Goal: Transaction & Acquisition: Book appointment/travel/reservation

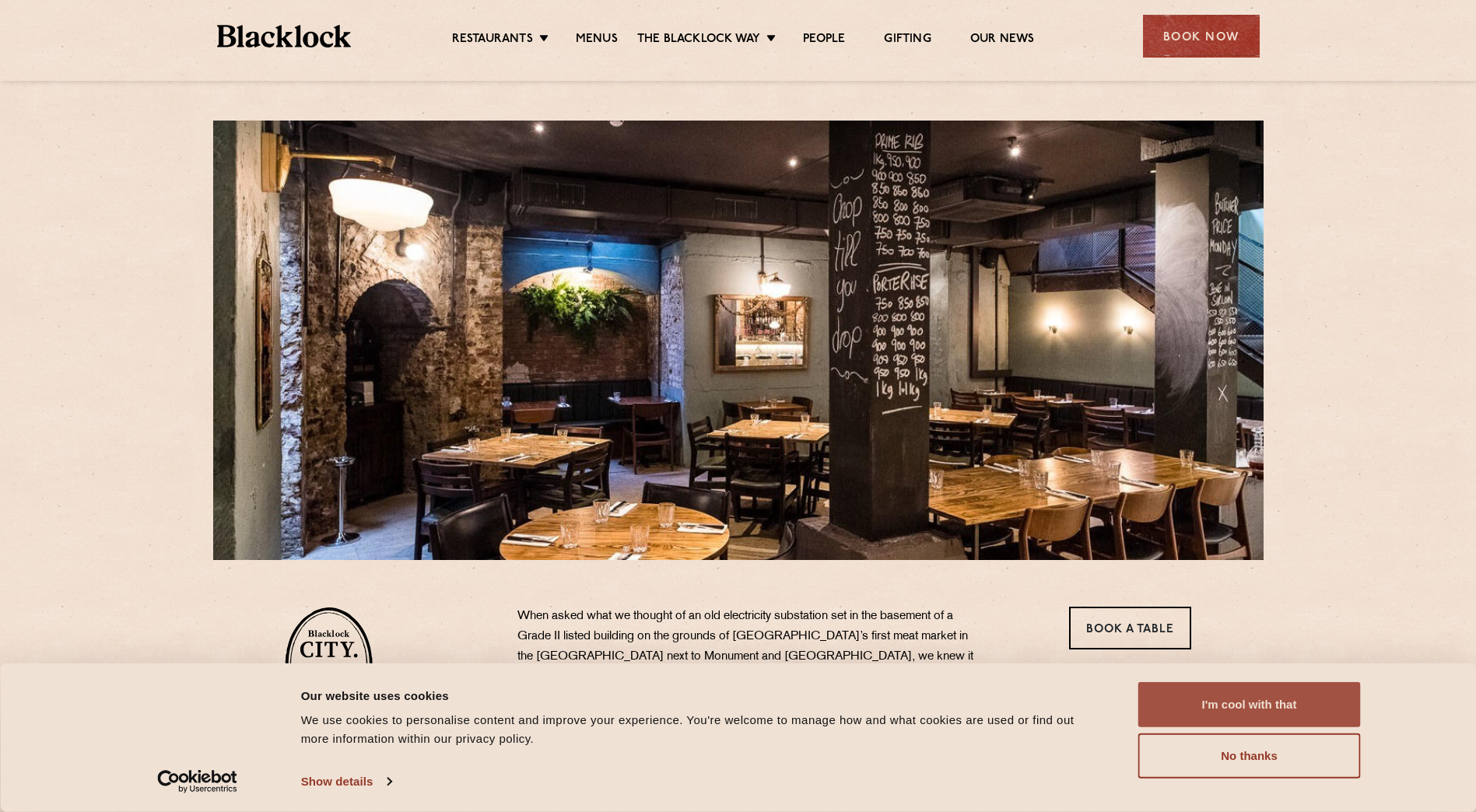
click at [1261, 718] on button "I'm cool with that" at bounding box center [1250, 704] width 223 height 45
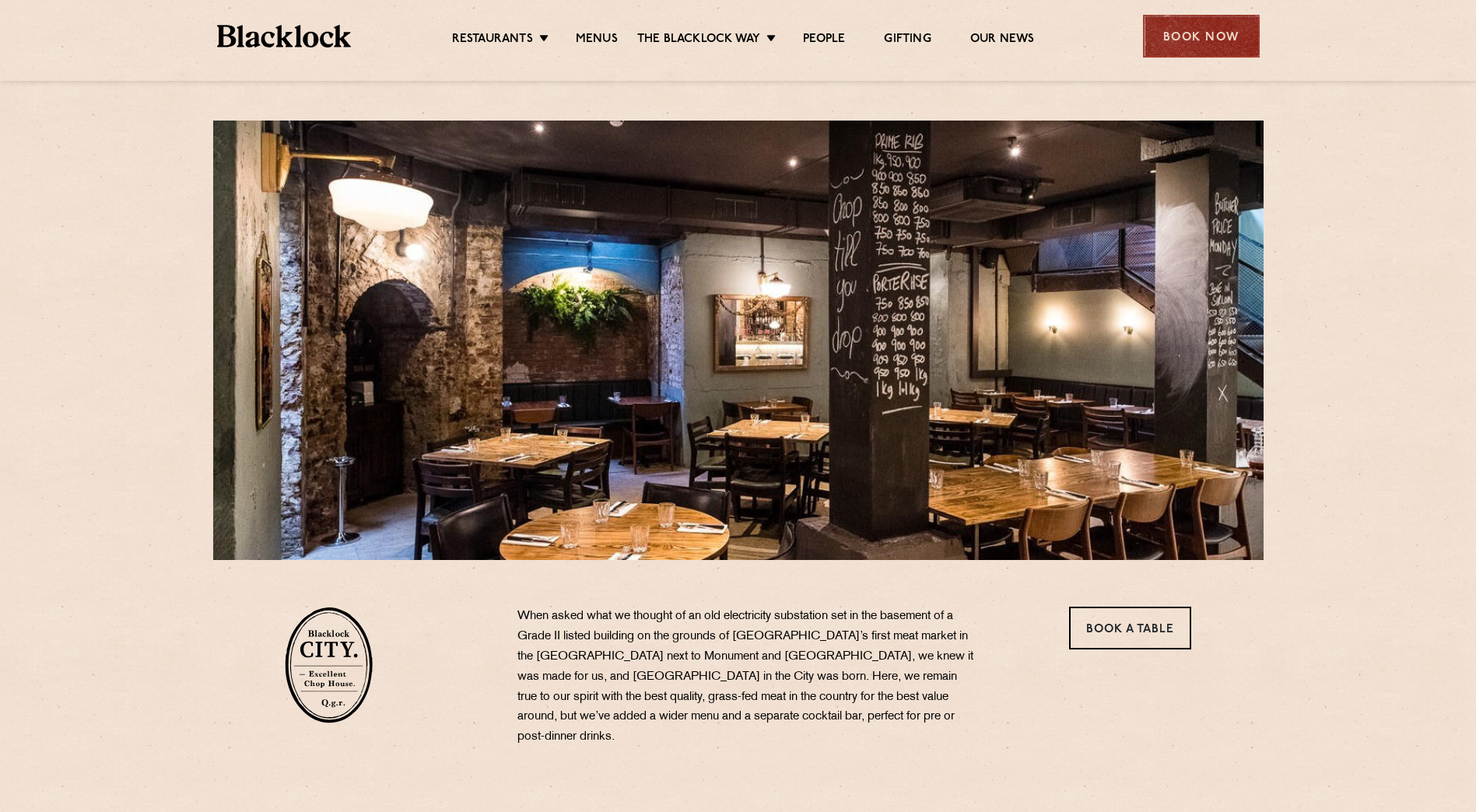
click at [1201, 32] on div "Book Now" at bounding box center [1201, 36] width 117 height 43
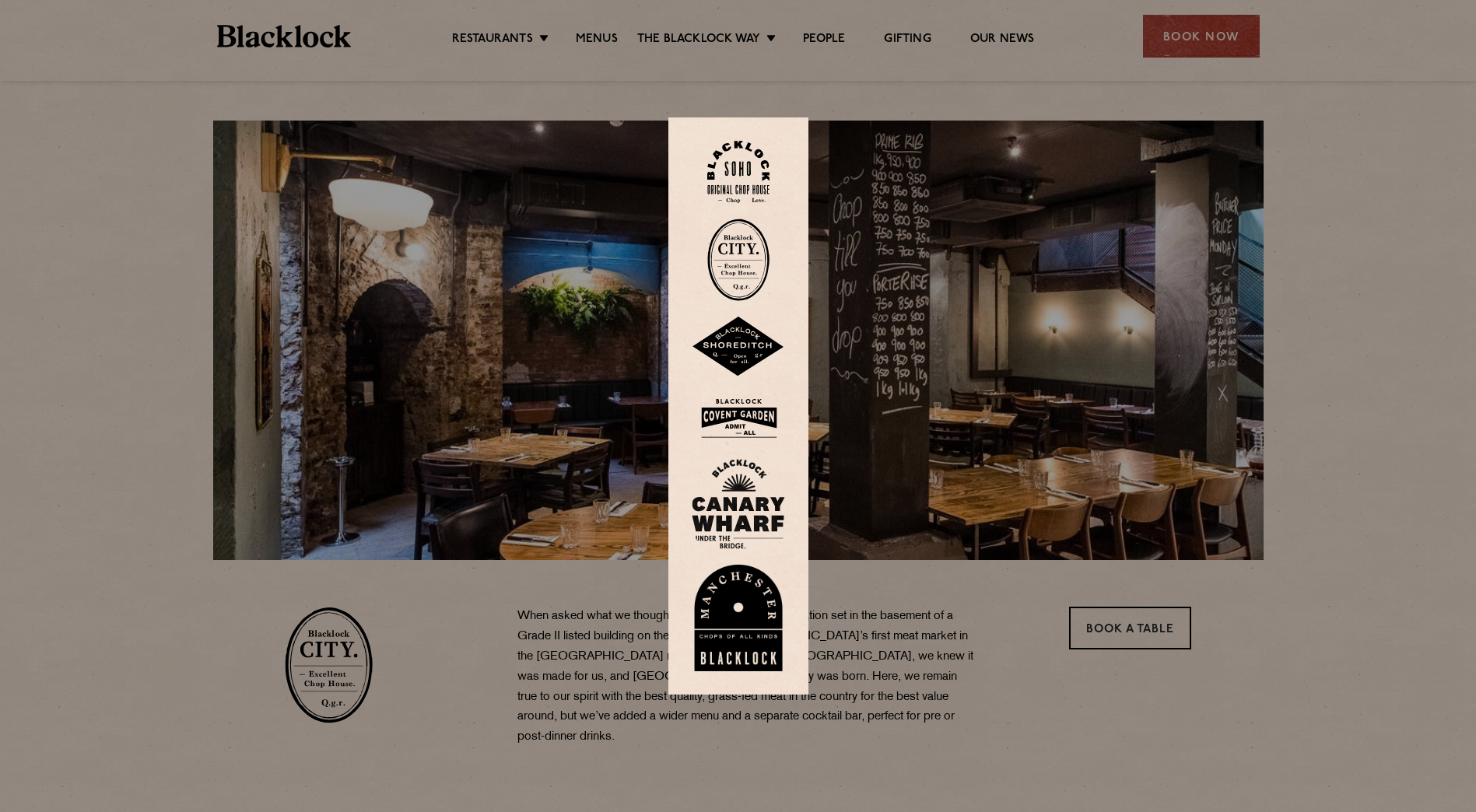
click at [745, 260] on img at bounding box center [738, 259] width 62 height 82
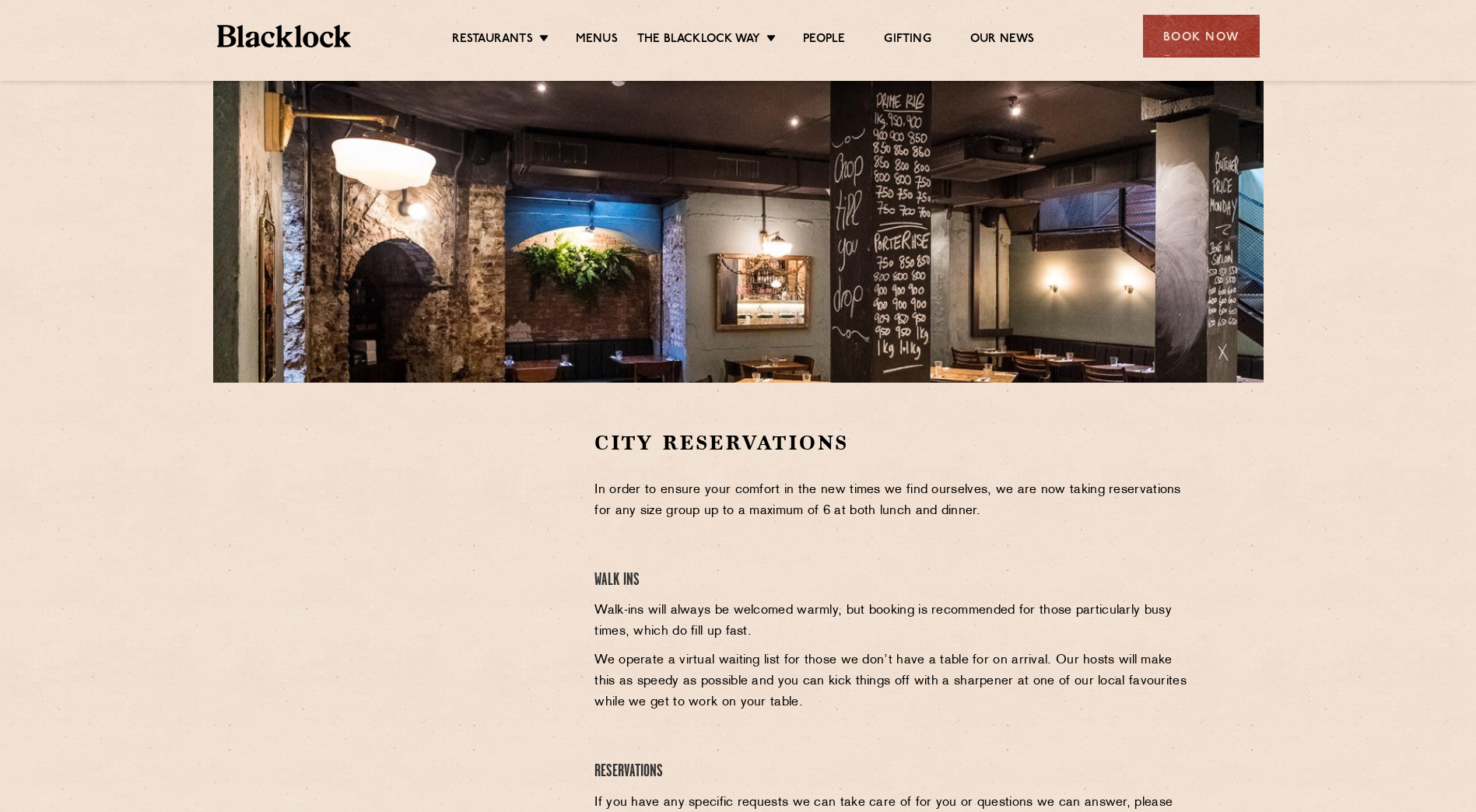
scroll to position [207, 0]
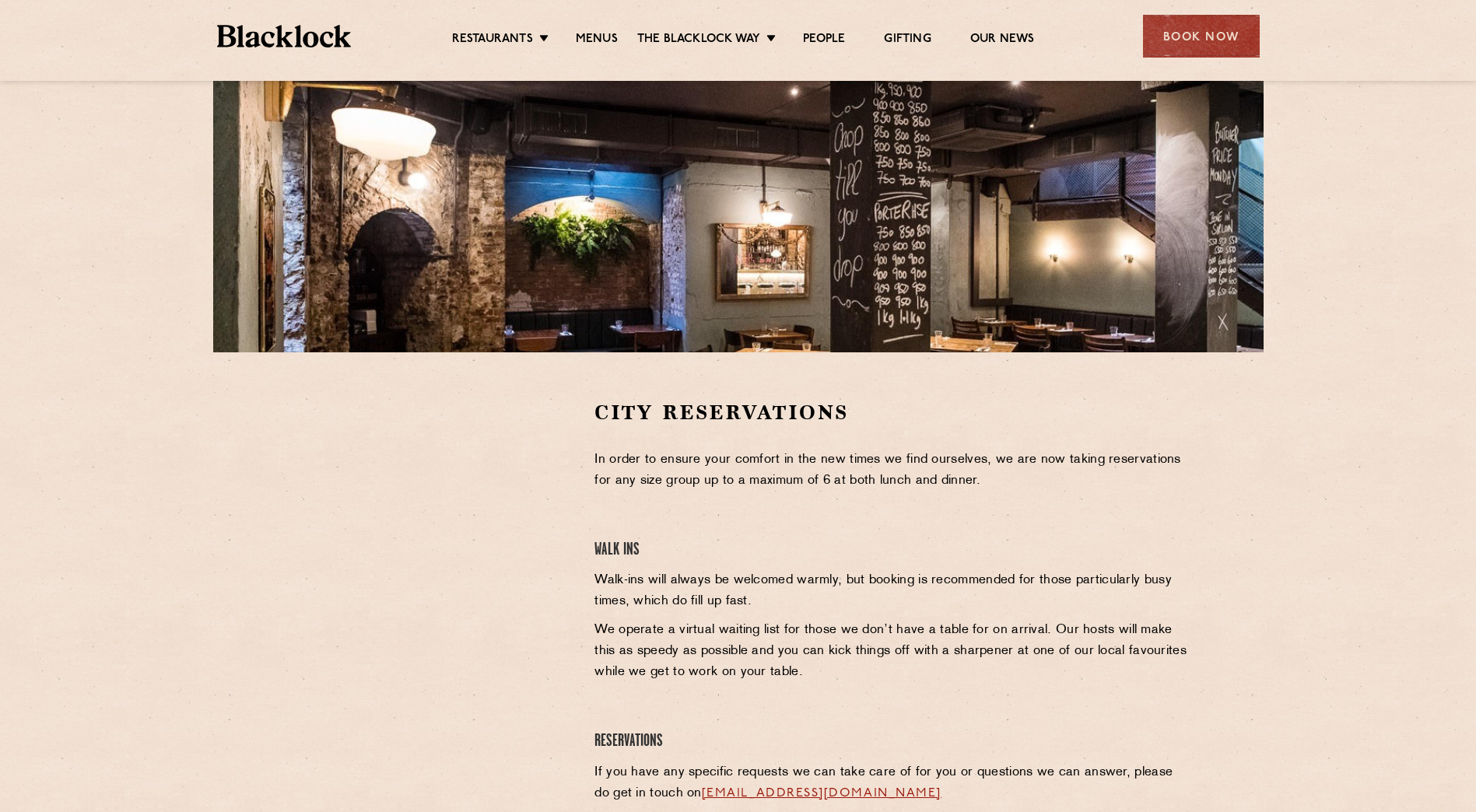
click at [527, 521] on div at bounding box center [428, 515] width 287 height 234
click at [552, 462] on div at bounding box center [428, 515] width 287 height 234
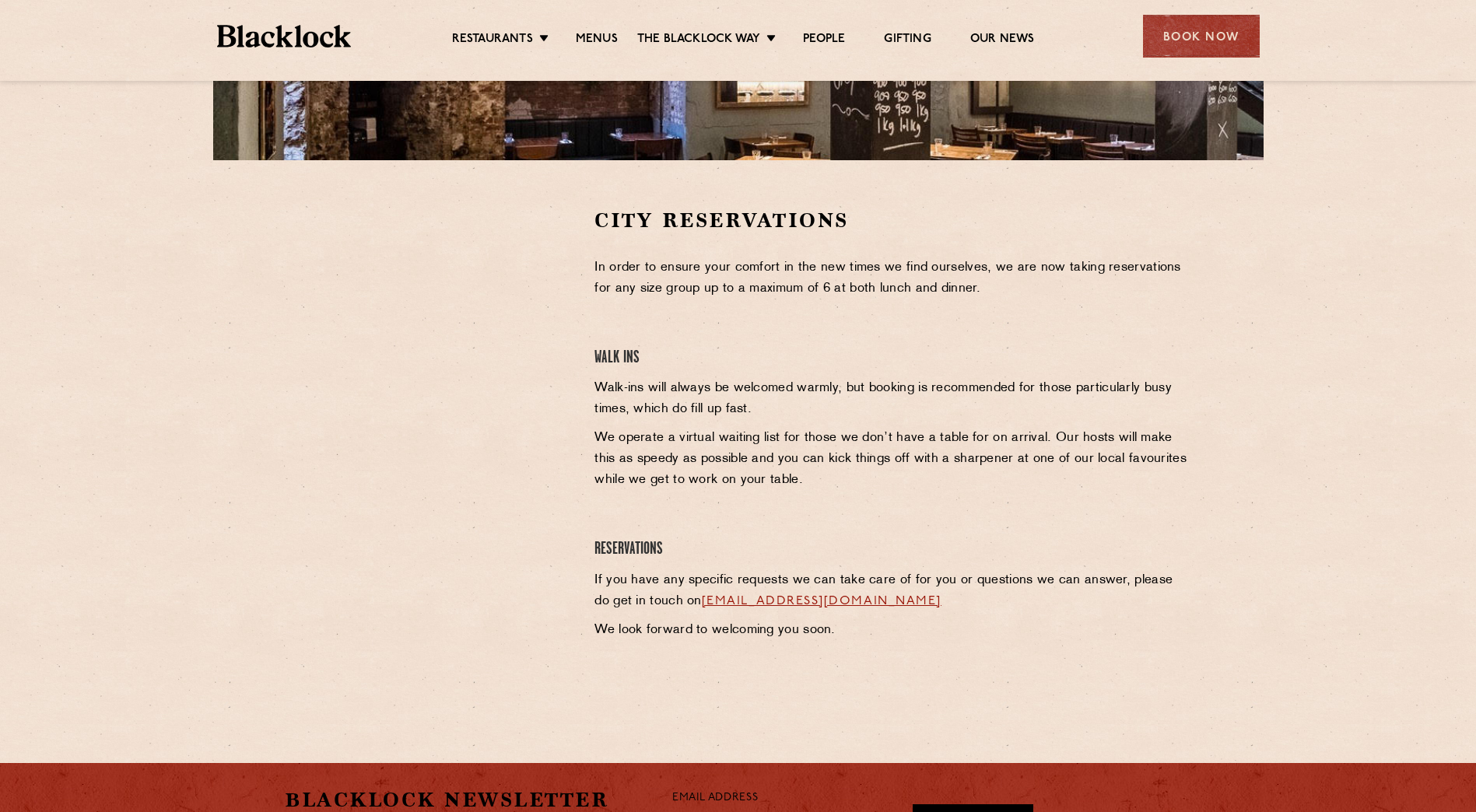
scroll to position [363, 0]
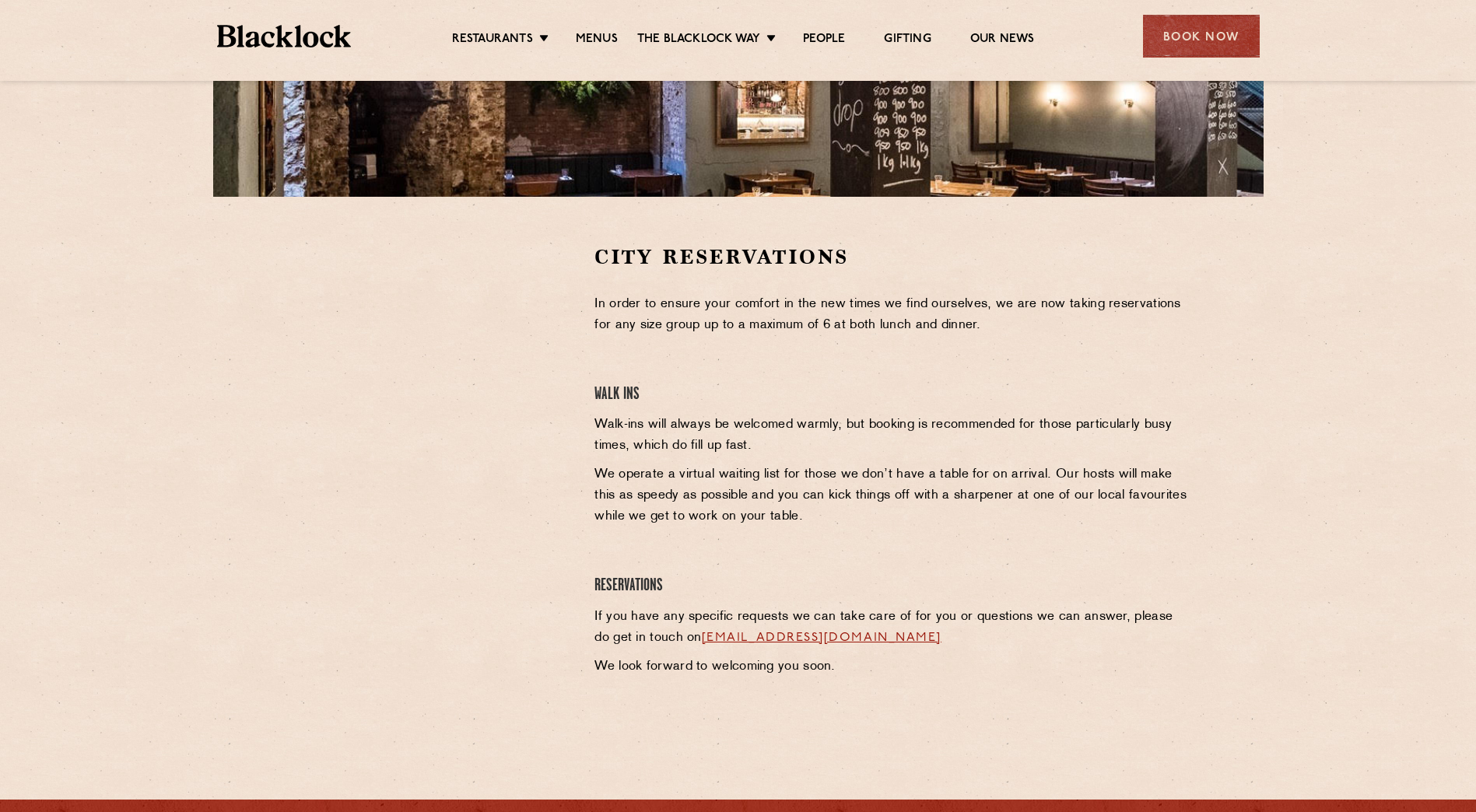
click at [612, 405] on h4 "Walk Ins" at bounding box center [893, 395] width 597 height 21
click at [68, 437] on section "City Reservations In order to ensure your comfort in the new times we find ours…" at bounding box center [738, 478] width 1476 height 564
